Goal: Information Seeking & Learning: Find contact information

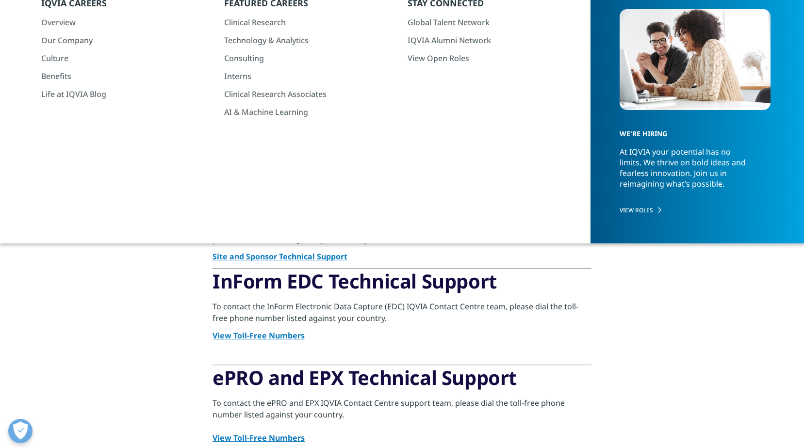
click at [287, 334] on strong "View Toll-Free Numbers" at bounding box center [258, 335] width 92 height 11
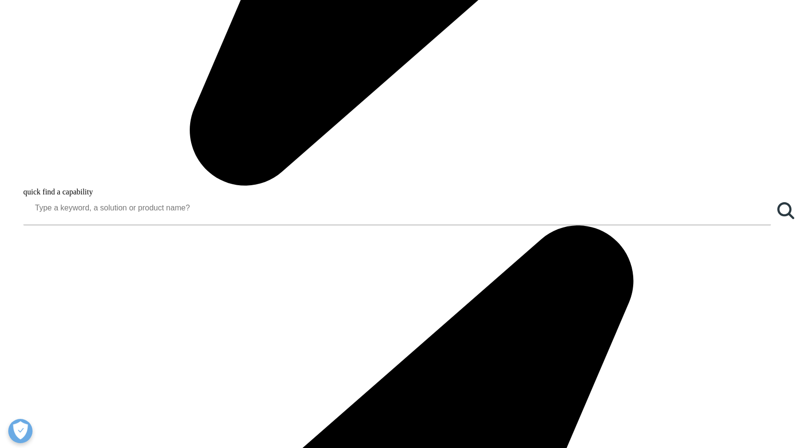
scroll to position [938, 0]
drag, startPoint x: 214, startPoint y: 297, endPoint x: 544, endPoint y: 293, distance: 329.9
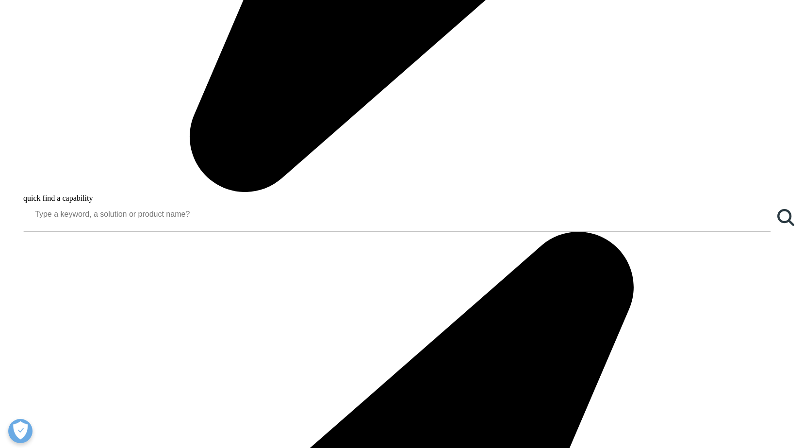
drag, startPoint x: 530, startPoint y: 296, endPoint x: 212, endPoint y: 293, distance: 318.7
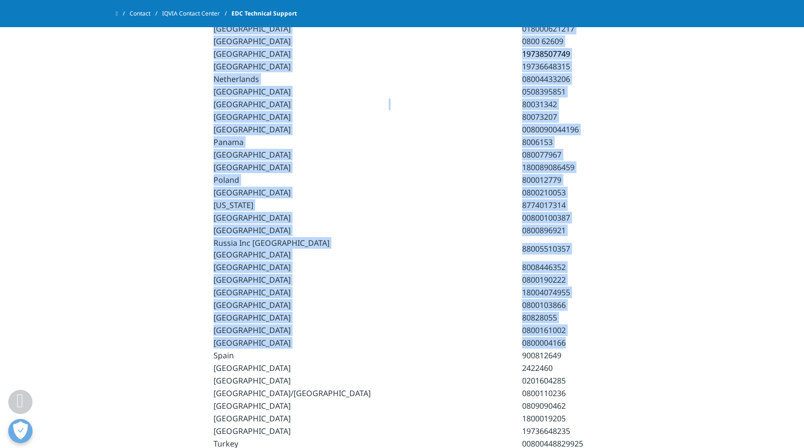
copy div "Country/Region Prefix/Access Code Toll Free Number Algeria note that this is to…"
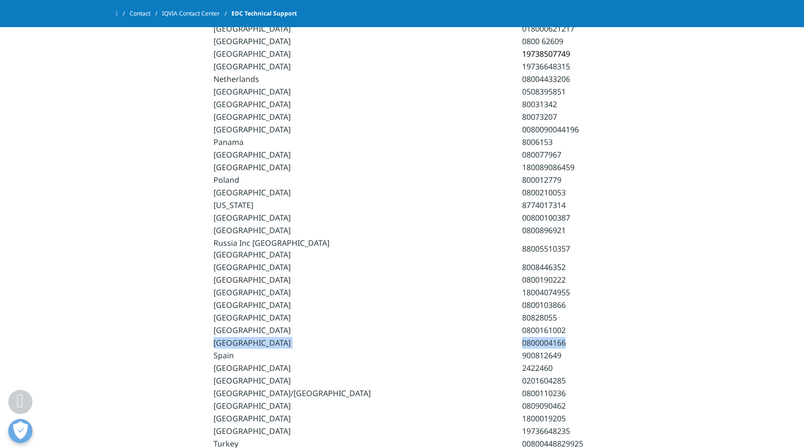
drag, startPoint x: 212, startPoint y: 294, endPoint x: 534, endPoint y: 298, distance: 321.2
drag, startPoint x: 215, startPoint y: 283, endPoint x: 254, endPoint y: 293, distance: 39.7
click at [254, 337] on td "South Korea" at bounding box center [300, 343] width 174 height 12
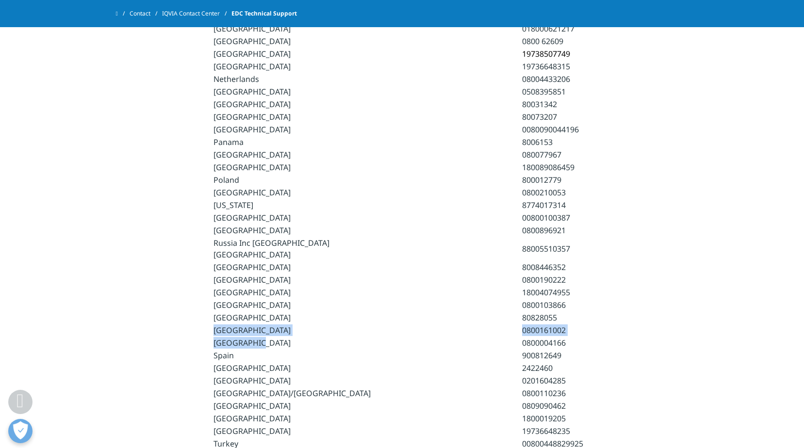
drag, startPoint x: 257, startPoint y: 295, endPoint x: 214, endPoint y: 285, distance: 44.4
click at [214, 325] on td "South Africa" at bounding box center [300, 331] width 174 height 12
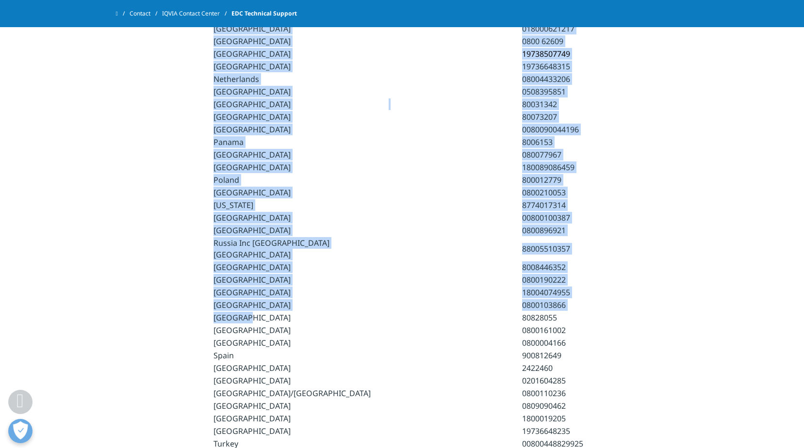
drag, startPoint x: 244, startPoint y: 270, endPoint x: 210, endPoint y: 224, distance: 57.4
drag, startPoint x: 210, startPoint y: 224, endPoint x: 216, endPoint y: 230, distance: 8.9
click at [216, 274] on td "Serbia" at bounding box center [300, 280] width 174 height 12
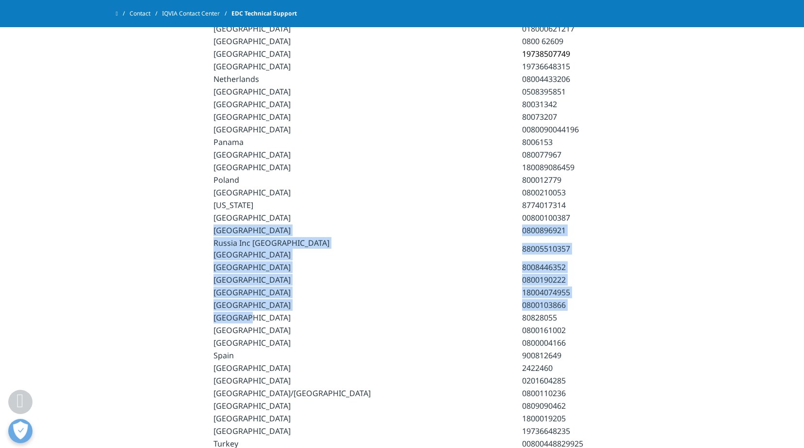
drag, startPoint x: 214, startPoint y: 198, endPoint x: 247, endPoint y: 268, distance: 76.8
click at [247, 312] on td "Slovenia" at bounding box center [300, 318] width 174 height 12
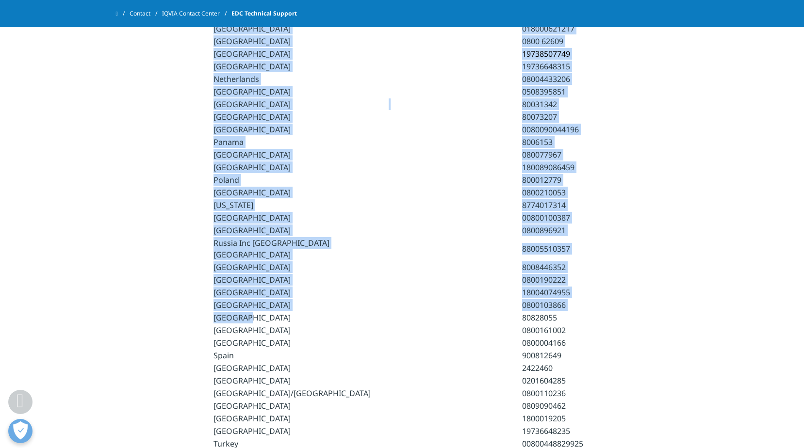
drag, startPoint x: 244, startPoint y: 273, endPoint x: 212, endPoint y: 197, distance: 82.1
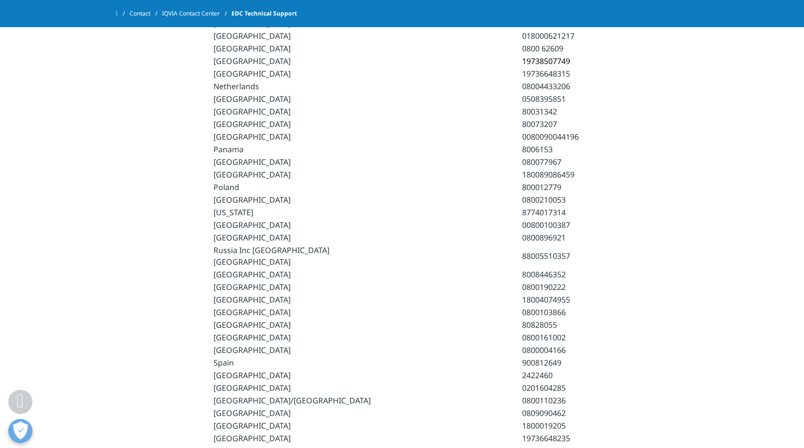
scroll to position [930, 0]
click at [236, 220] on td "Qatar" at bounding box center [300, 226] width 174 height 12
